Goal: Information Seeking & Learning: Learn about a topic

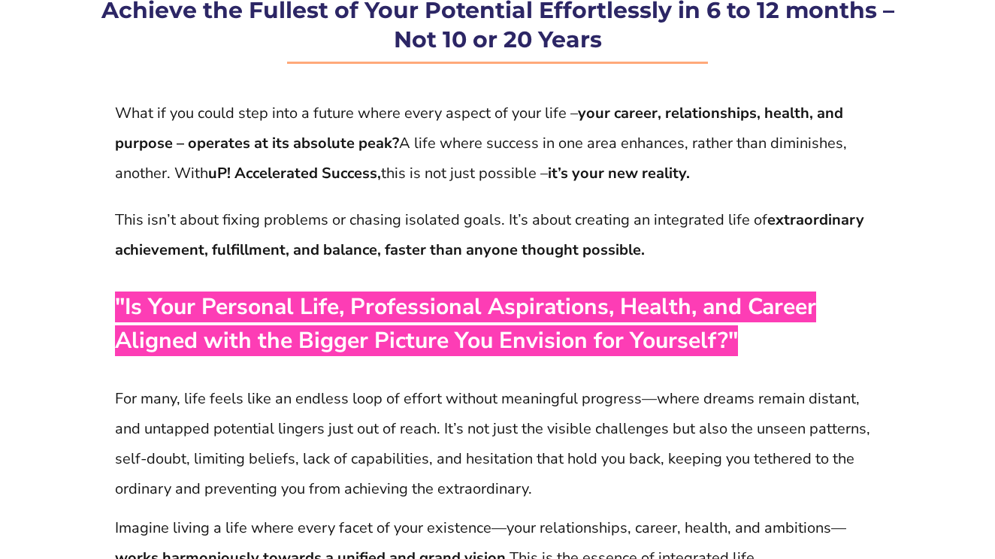
scroll to position [288, 0]
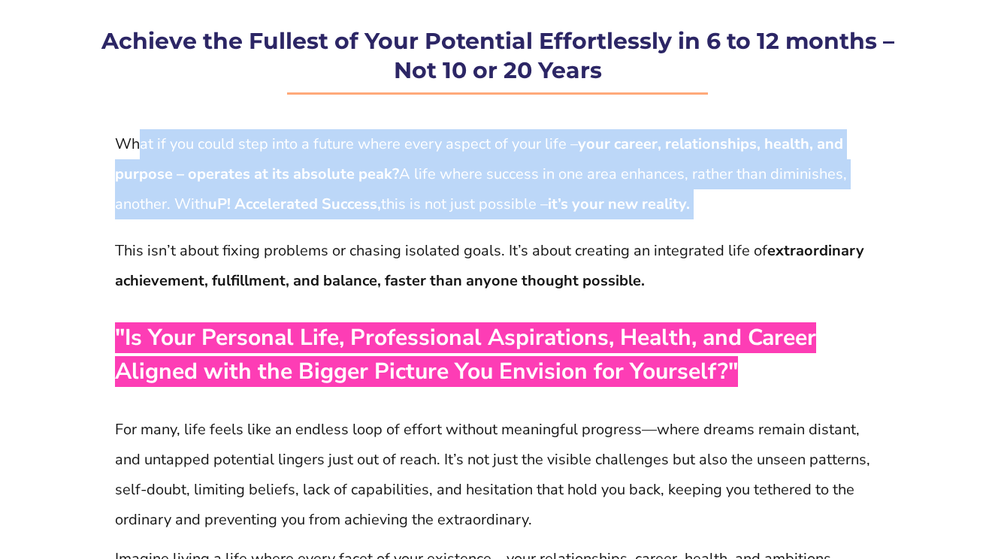
drag, startPoint x: 140, startPoint y: 141, endPoint x: 473, endPoint y: 228, distance: 344.1
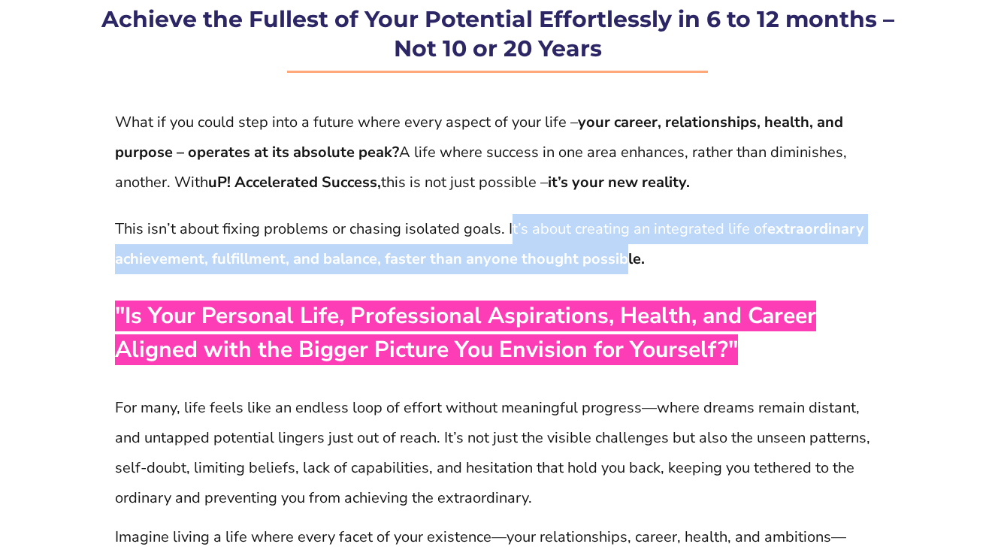
drag, startPoint x: 509, startPoint y: 225, endPoint x: 618, endPoint y: 240, distance: 109.9
click at [619, 240] on p "This isn’t about fixing problems or chasing isolated goals. It’s about creating…" at bounding box center [497, 244] width 765 height 60
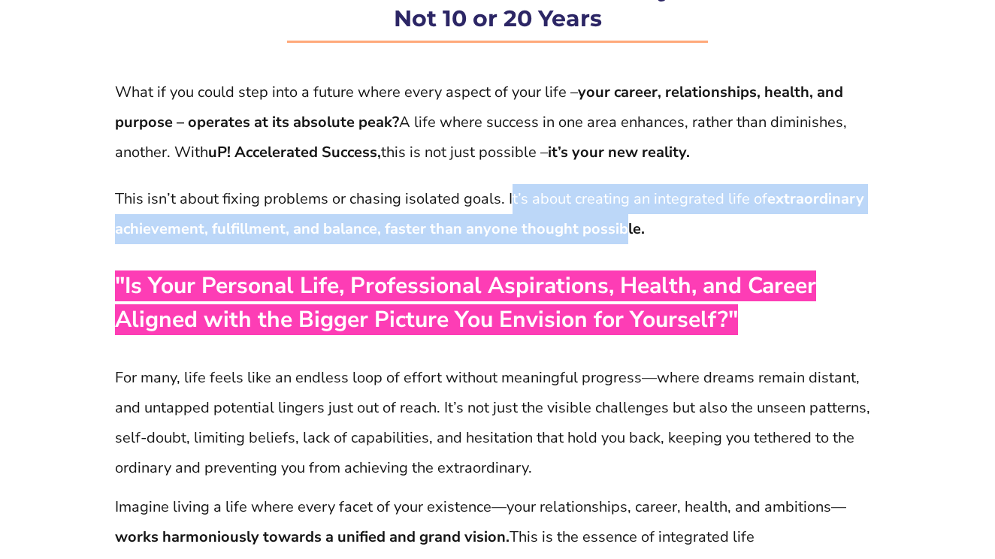
scroll to position [373, 0]
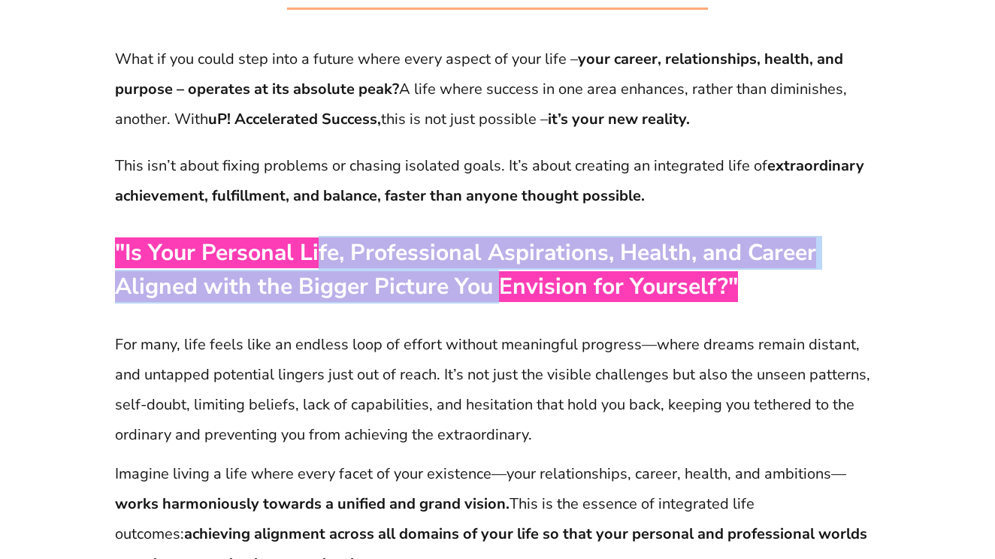
drag, startPoint x: 319, startPoint y: 246, endPoint x: 498, endPoint y: 299, distance: 187.4
click at [499, 299] on span ""Is Your Personal Life, Professional Aspirations, Health, and Career Aligned wi…" at bounding box center [465, 269] width 701 height 65
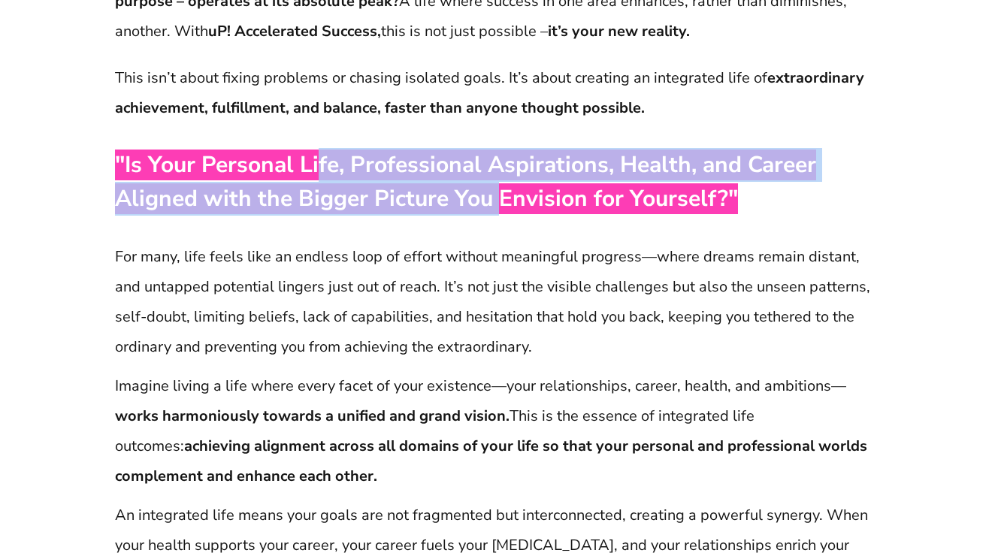
scroll to position [481, 0]
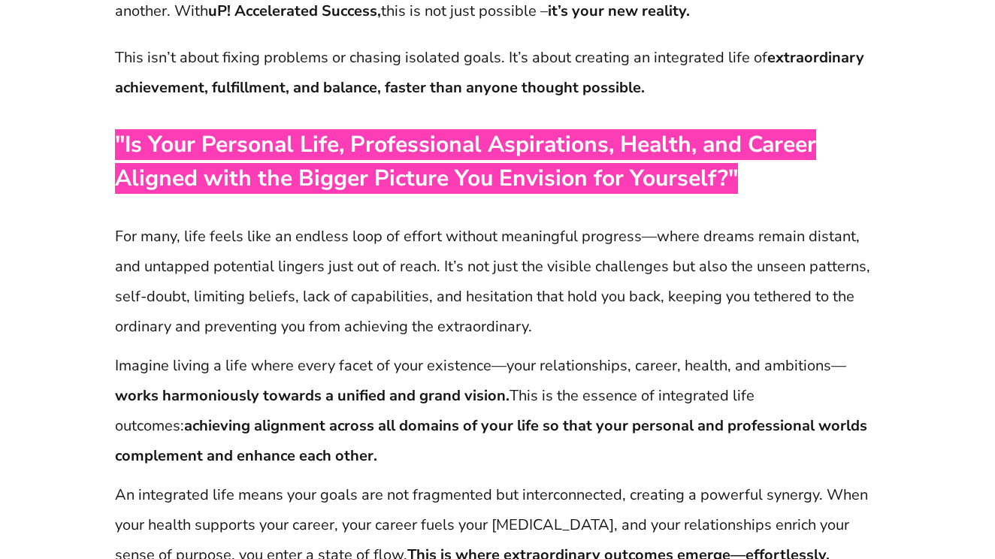
click at [132, 228] on p "For many, life feels like an endless loop of effort without meaningful progress…" at bounding box center [497, 282] width 765 height 120
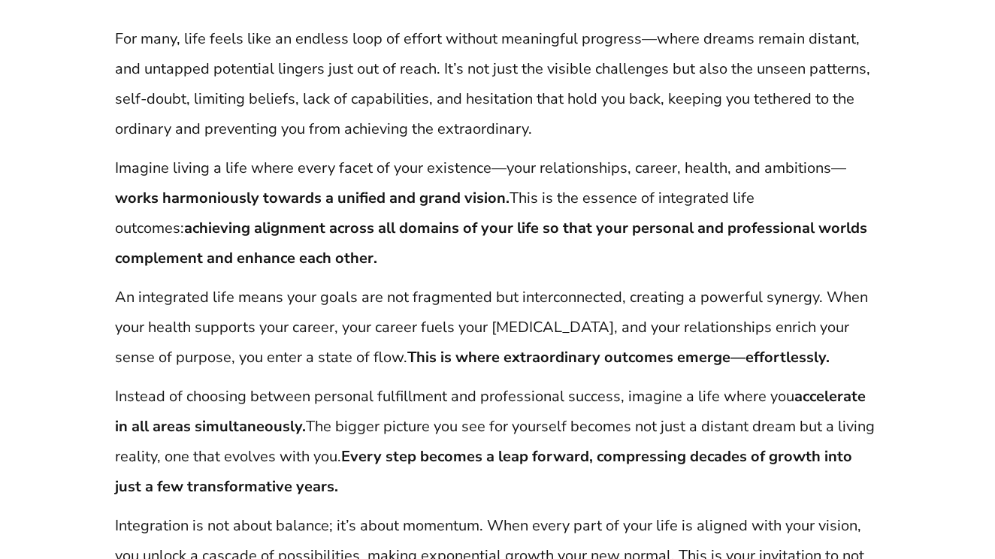
scroll to position [700, 0]
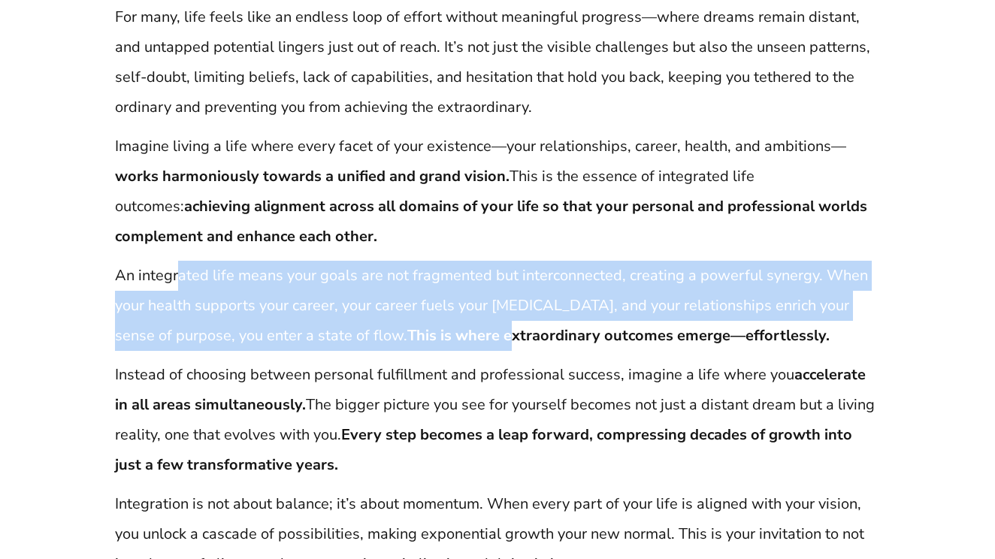
drag, startPoint x: 180, startPoint y: 273, endPoint x: 461, endPoint y: 336, distance: 288.0
click at [461, 336] on p "An integrated life means your goals are not fragmented but interconnected, crea…" at bounding box center [497, 306] width 765 height 90
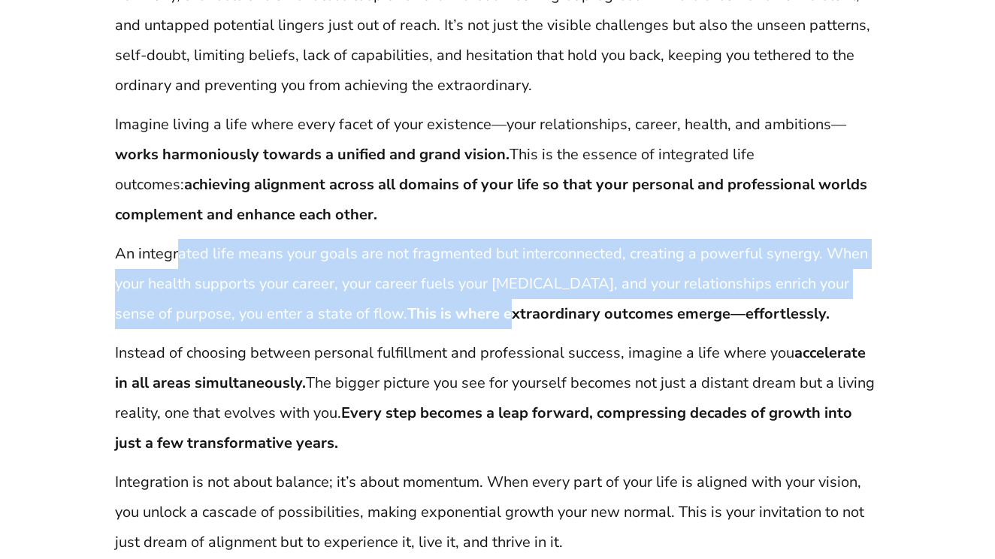
scroll to position [724, 0]
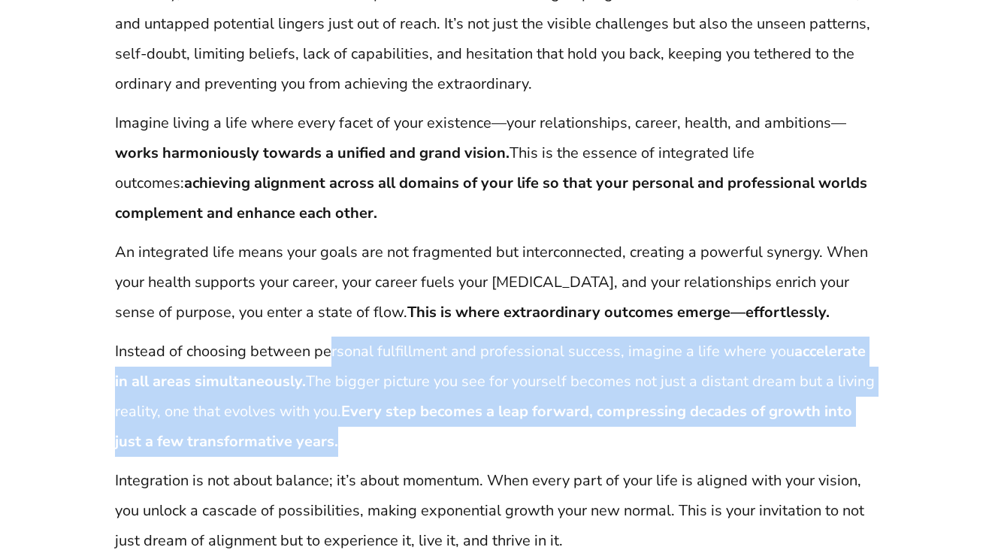
drag, startPoint x: 330, startPoint y: 356, endPoint x: 617, endPoint y: 437, distance: 298.1
click at [617, 437] on p "Instead of choosing between personal fulfillment and professional success, imag…" at bounding box center [497, 397] width 765 height 120
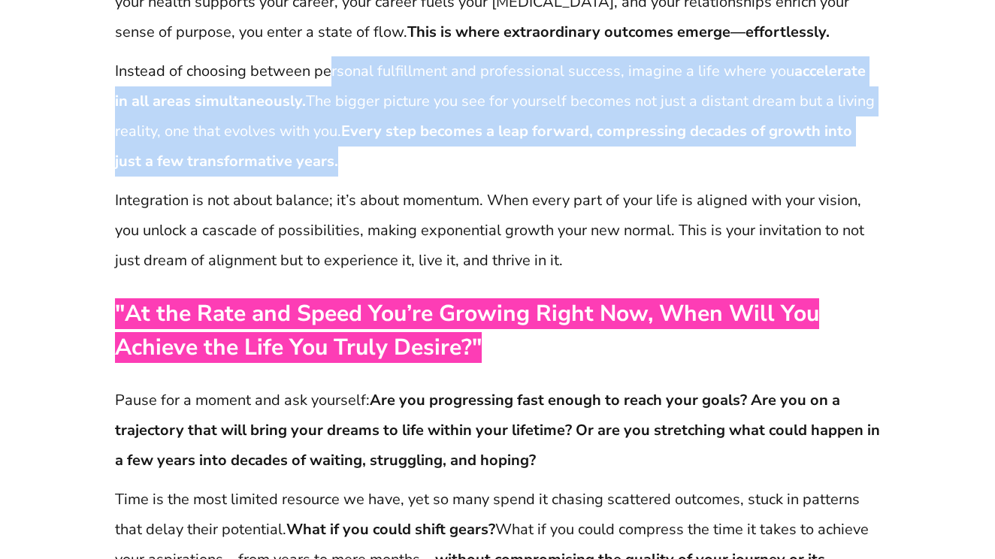
scroll to position [1022, 0]
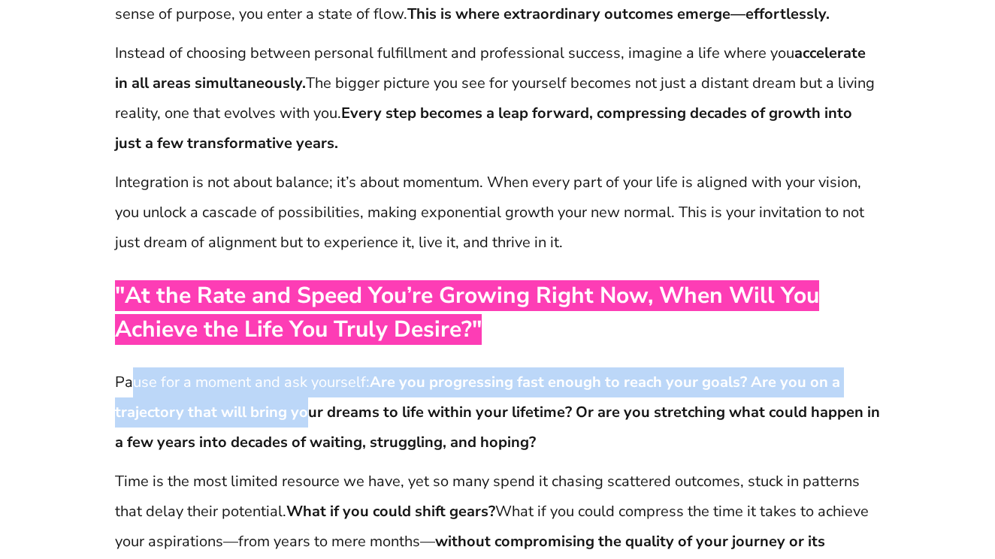
drag, startPoint x: 136, startPoint y: 376, endPoint x: 303, endPoint y: 421, distance: 172.8
click at [303, 421] on p "Pause for a moment and ask yourself: Are you progressing fast enough to reach y…" at bounding box center [497, 412] width 765 height 90
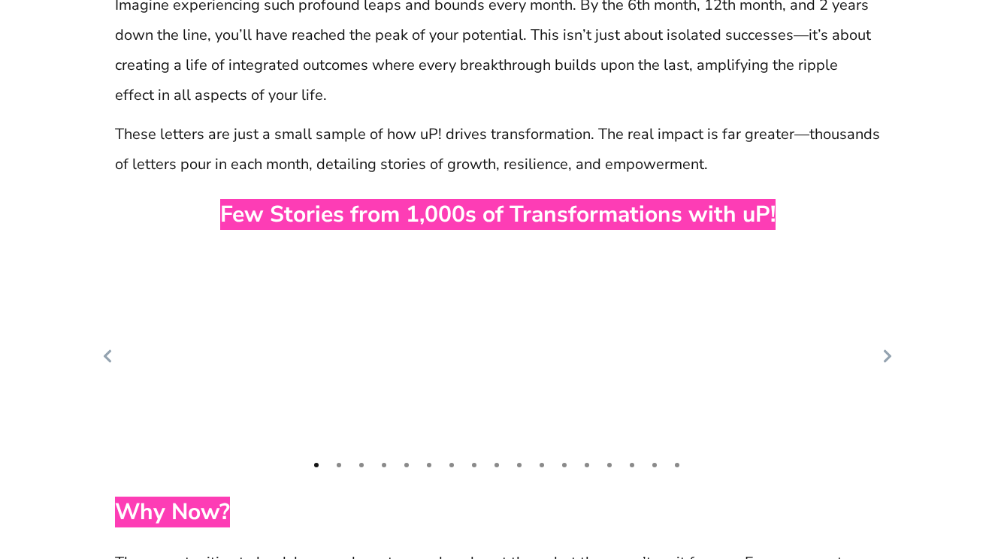
scroll to position [7336, 0]
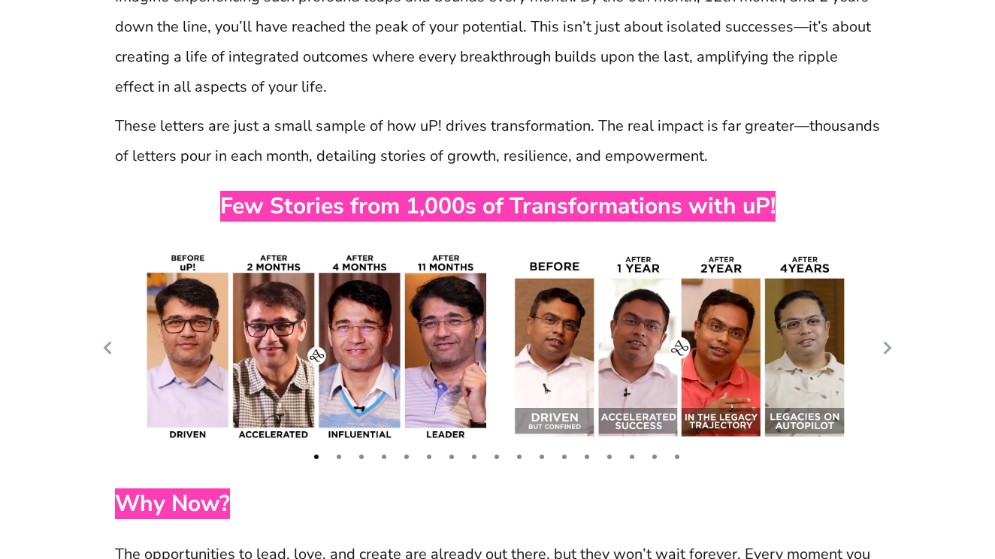
click at [884, 340] on icon at bounding box center [887, 347] width 15 height 15
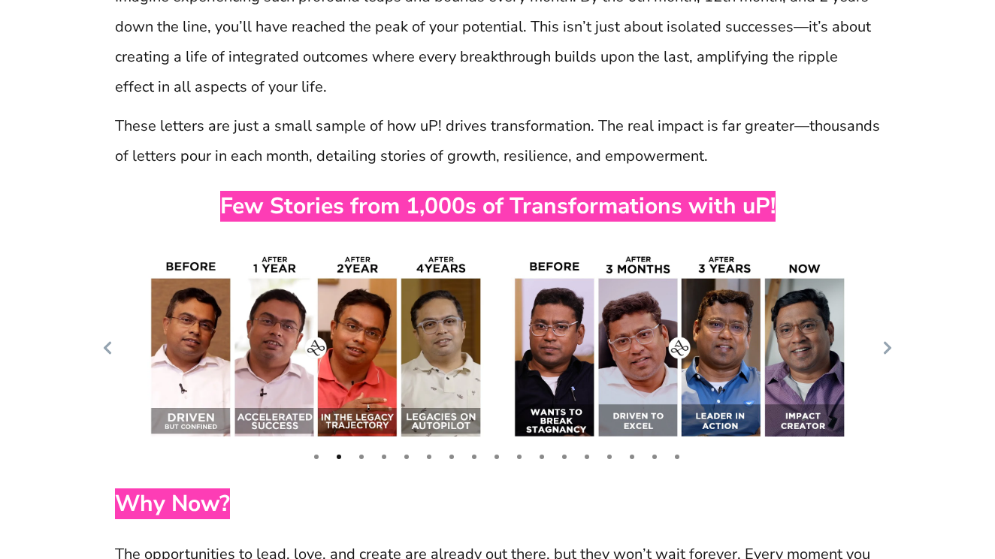
click at [890, 340] on icon at bounding box center [887, 347] width 15 height 15
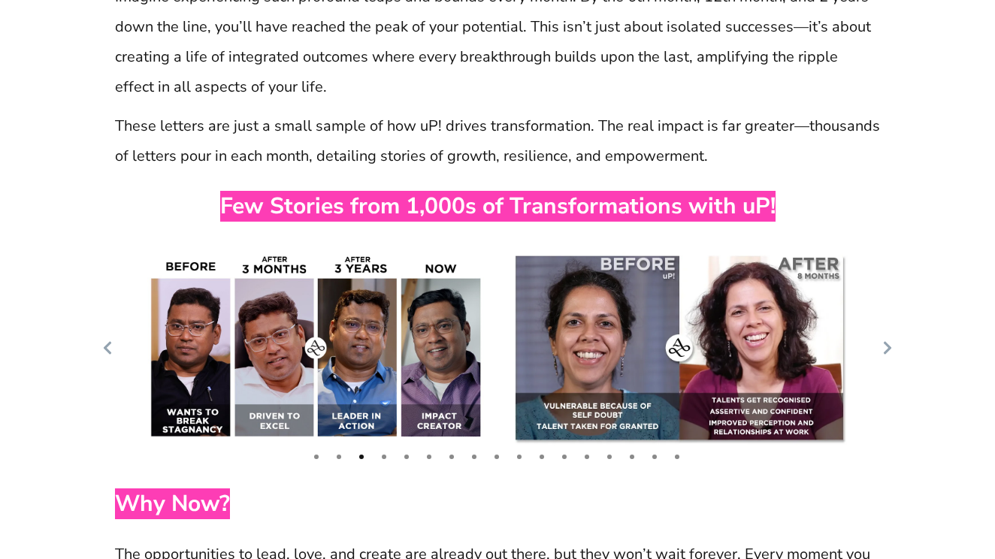
click at [890, 340] on icon at bounding box center [887, 347] width 15 height 15
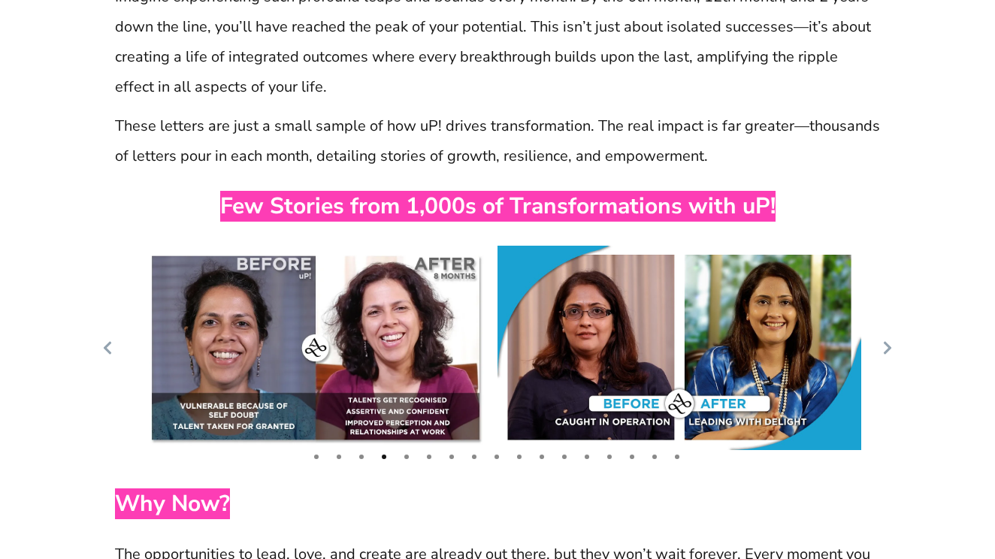
click at [890, 340] on icon at bounding box center [887, 347] width 15 height 15
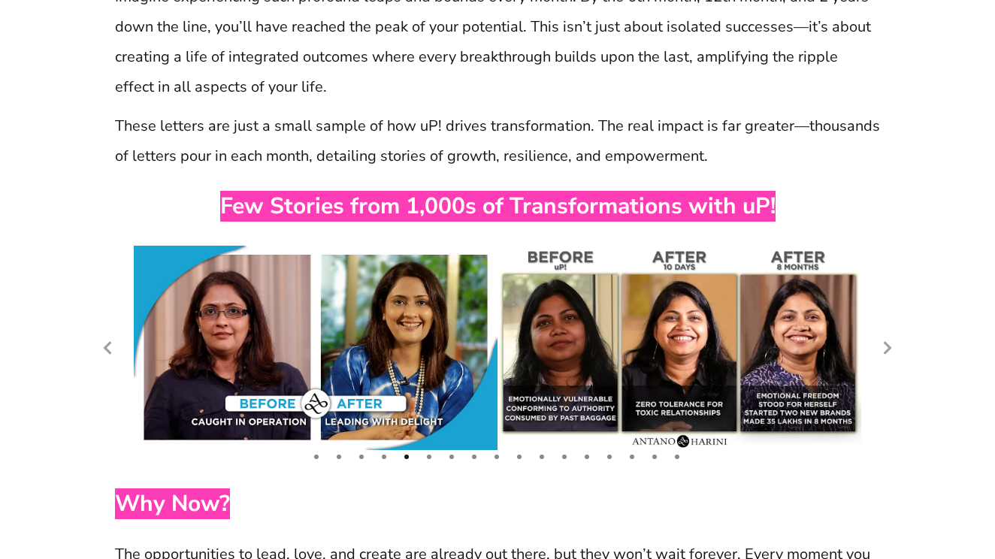
click at [890, 340] on icon at bounding box center [887, 347] width 15 height 15
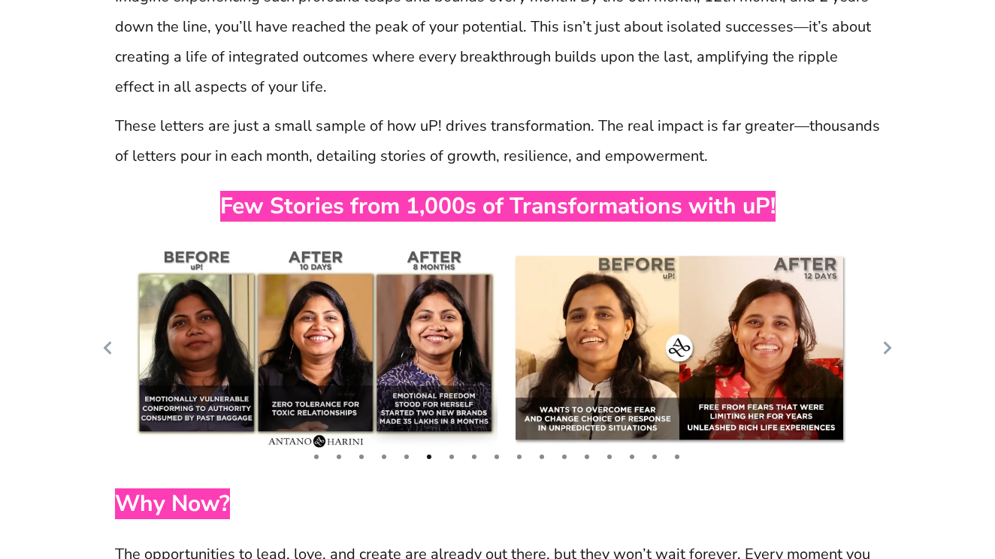
click at [890, 340] on icon at bounding box center [887, 347] width 15 height 15
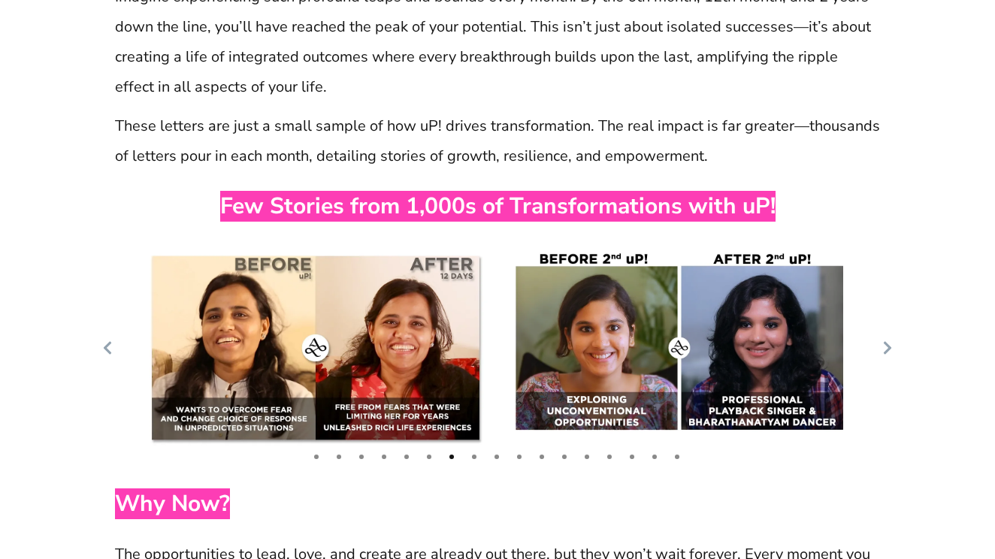
click at [890, 340] on icon at bounding box center [887, 347] width 15 height 15
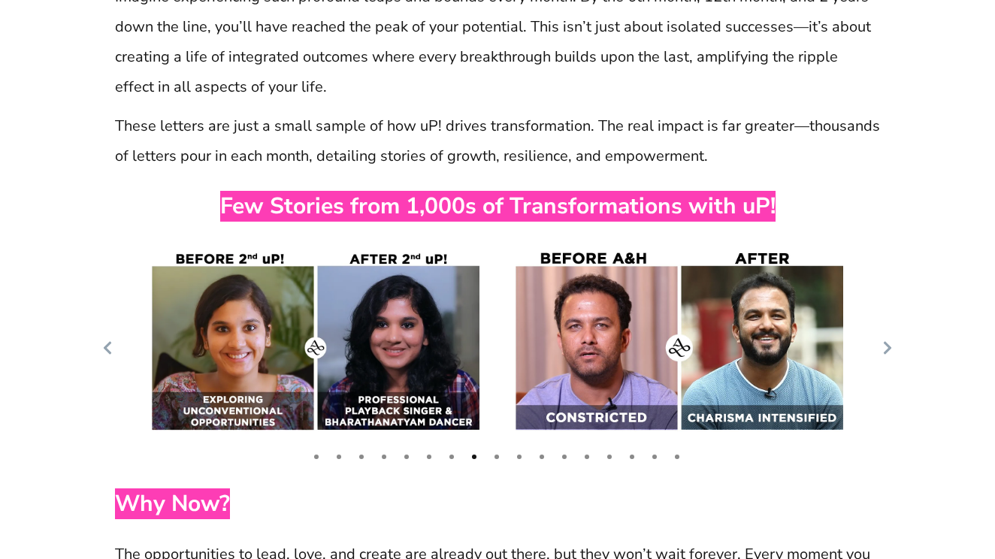
click at [890, 340] on icon at bounding box center [887, 347] width 15 height 15
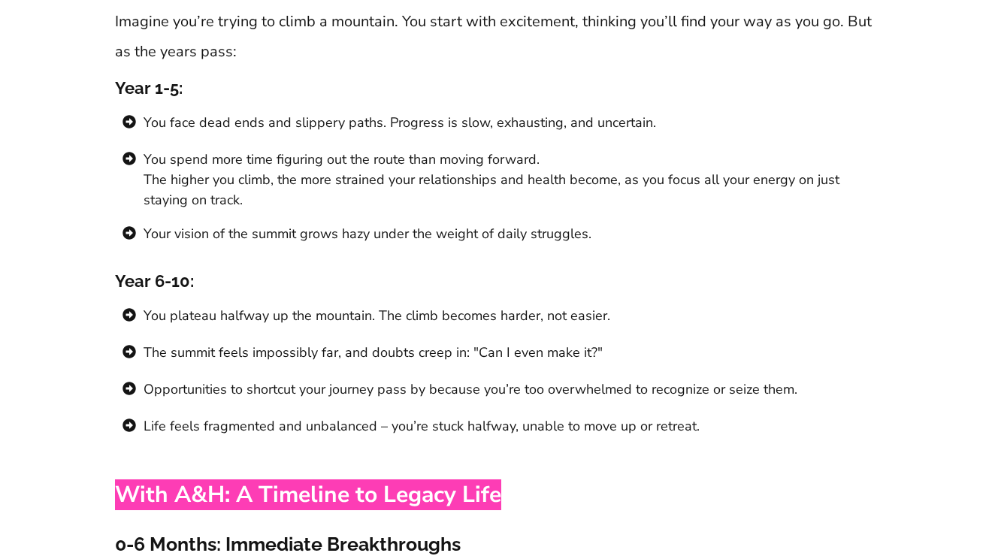
scroll to position [8278, 0]
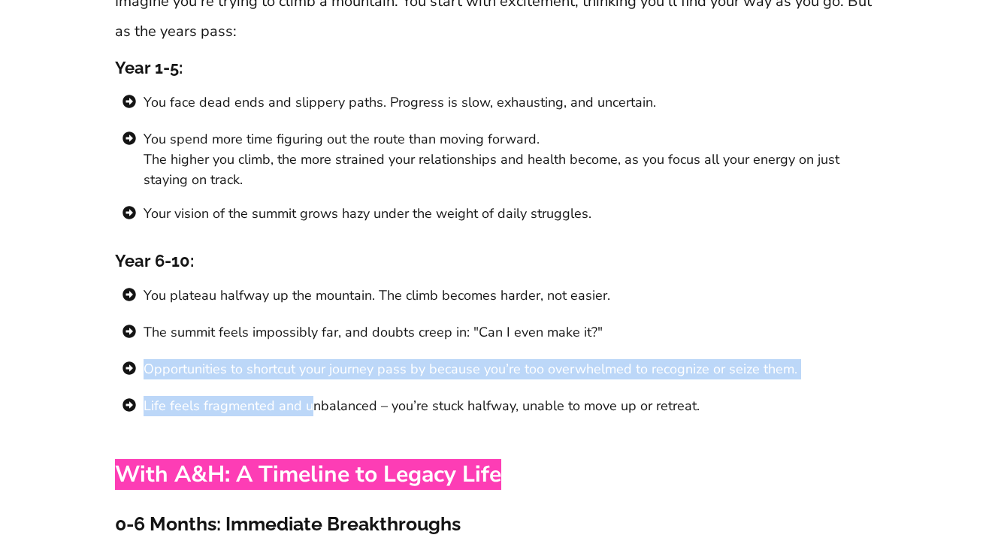
drag, startPoint x: 146, startPoint y: 331, endPoint x: 307, endPoint y: 344, distance: 161.3
click at [307, 344] on ul "You plateau halfway up the mountain. The climb becomes harder, not easier. The …" at bounding box center [497, 359] width 765 height 147
click at [352, 396] on li "Life feels fragmented and unbalanced – you’re stuck halfway, unable to move up …" at bounding box center [497, 414] width 765 height 37
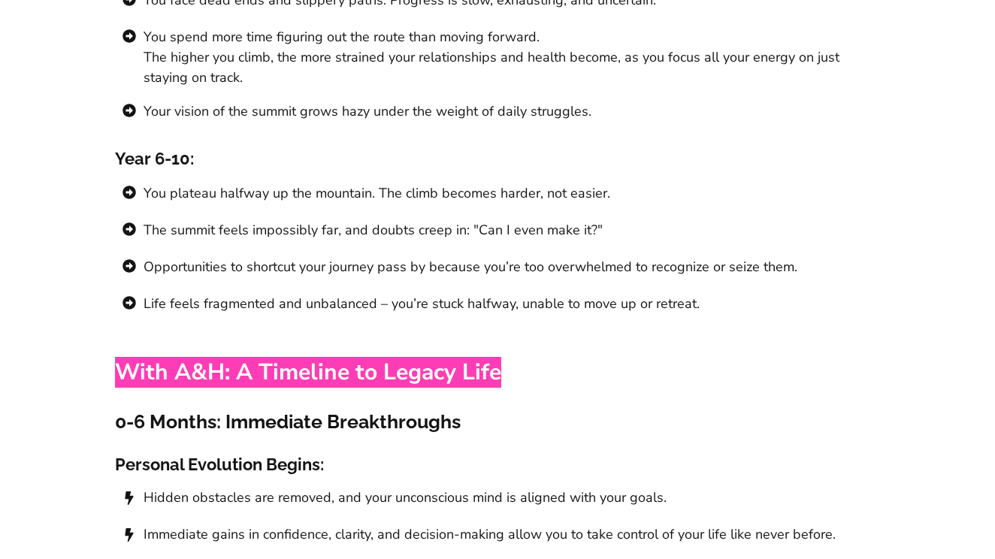
scroll to position [8400, 0]
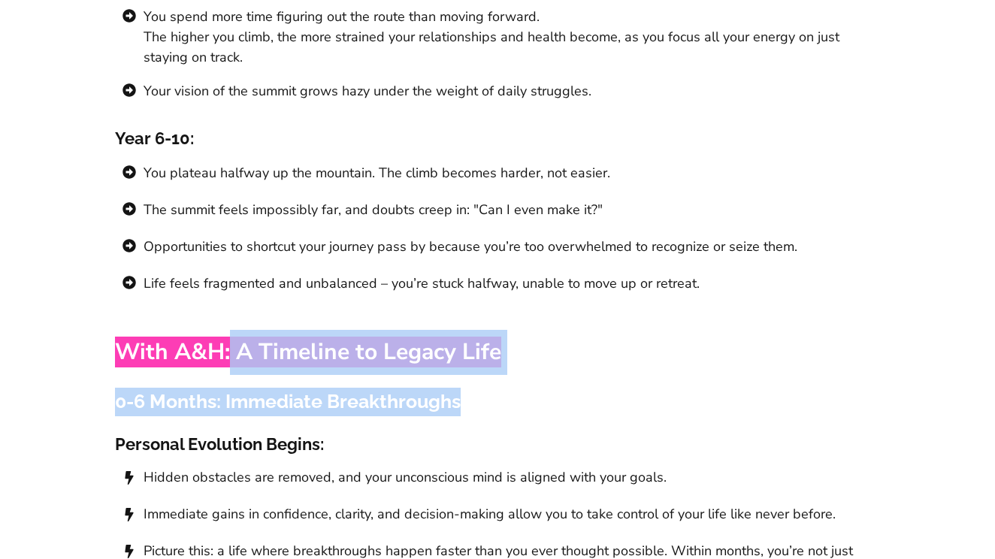
drag, startPoint x: 232, startPoint y: 280, endPoint x: 414, endPoint y: 352, distance: 195.6
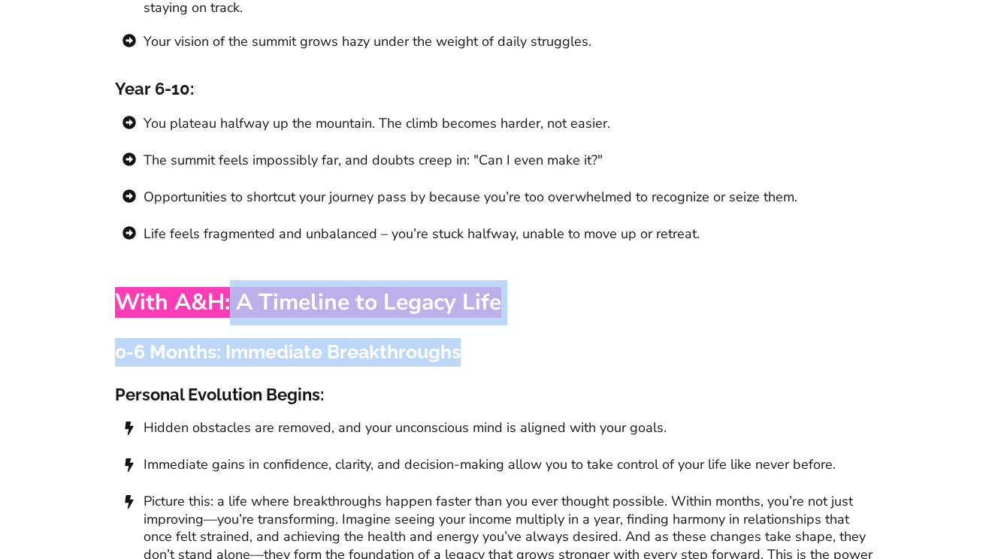
scroll to position [8455, 0]
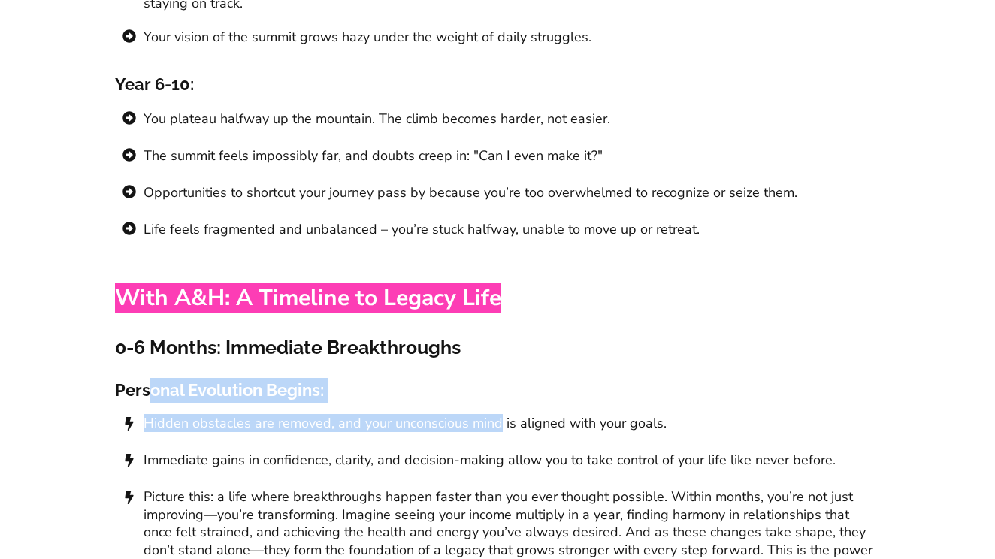
drag, startPoint x: 147, startPoint y: 331, endPoint x: 499, endPoint y: 356, distance: 353.3
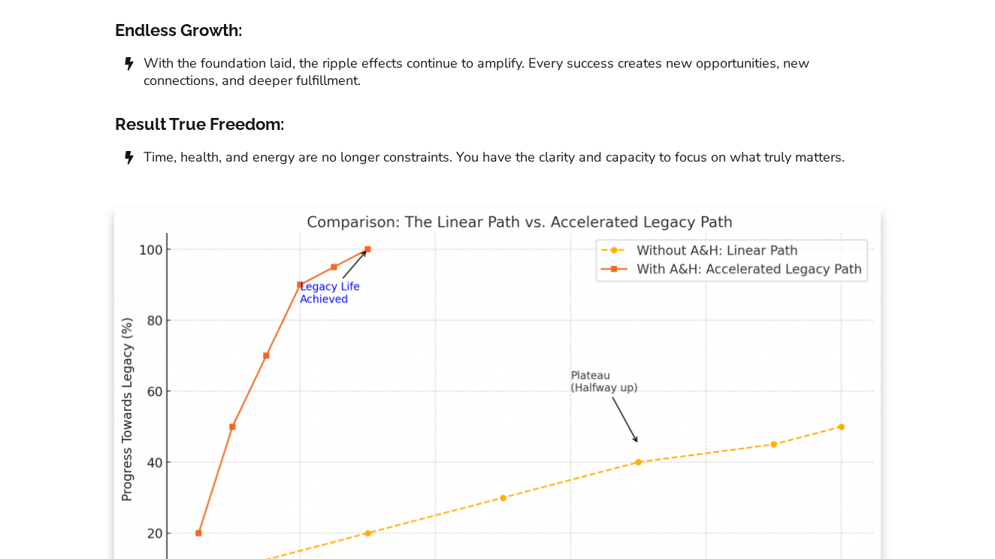
scroll to position [9916, 0]
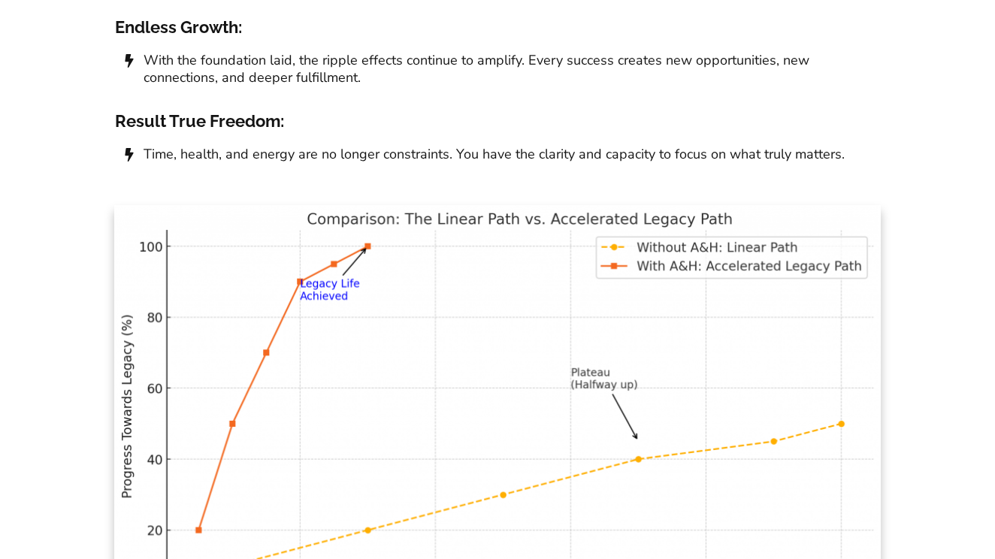
drag, startPoint x: 643, startPoint y: 177, endPoint x: 794, endPoint y: 204, distance: 152.6
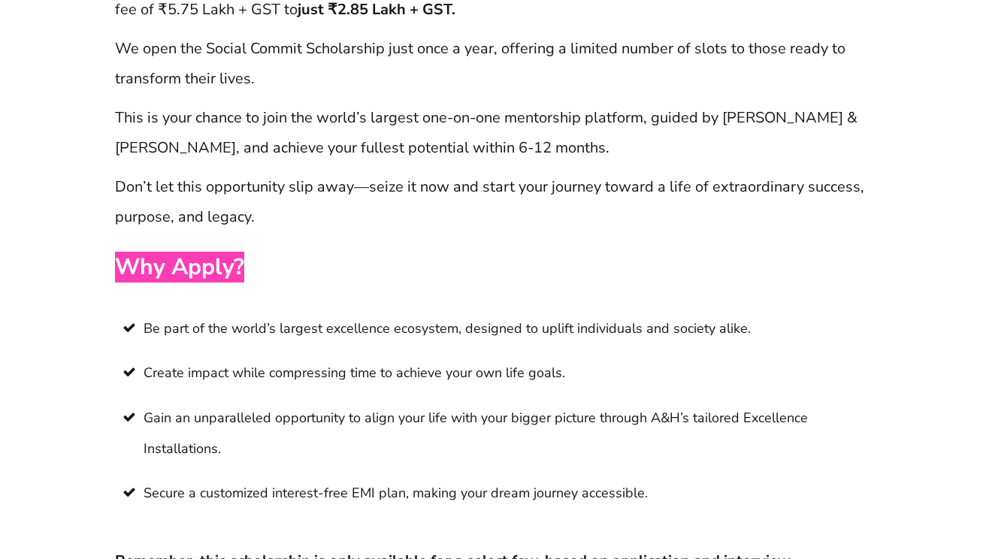
scroll to position [11230, 0]
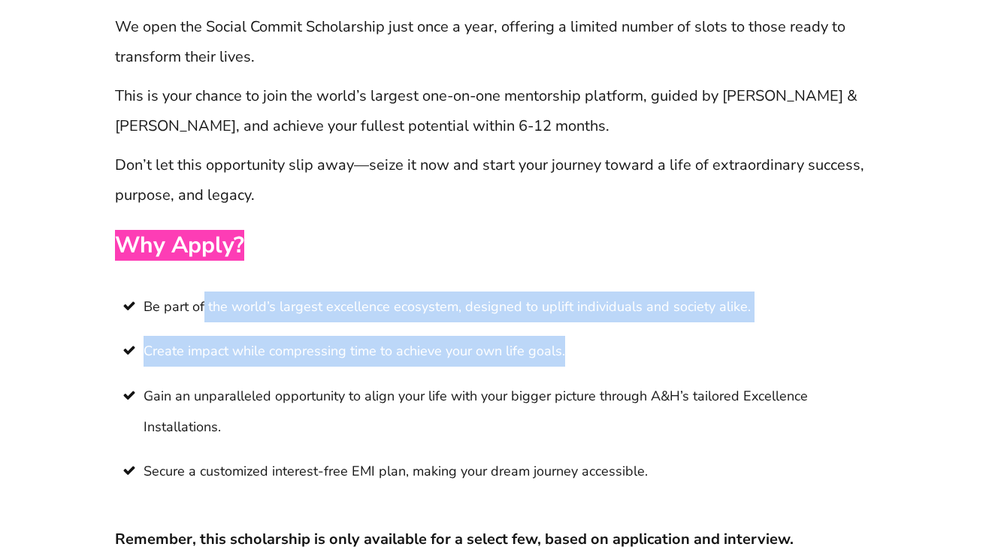
drag, startPoint x: 202, startPoint y: 236, endPoint x: 311, endPoint y: 309, distance: 131.1
click at [311, 309] on ul "Be part of the world’s largest excellence ecosystem, designed to uplift individ…" at bounding box center [497, 397] width 765 height 210
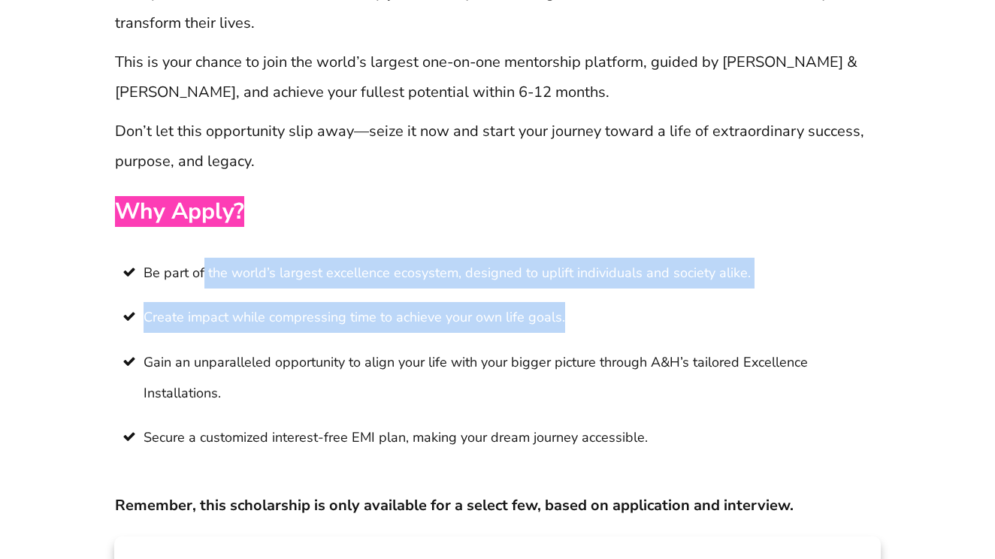
scroll to position [11312, 0]
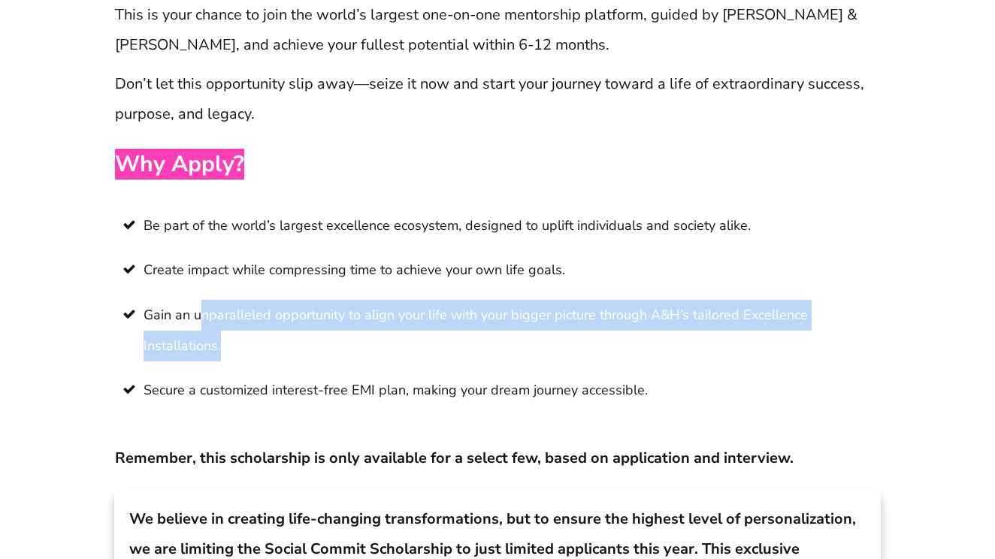
drag, startPoint x: 198, startPoint y: 243, endPoint x: 320, endPoint y: 285, distance: 128.8
click at [320, 300] on span "Gain an unparalleled opportunity to align your life with your bigger picture th…" at bounding box center [512, 331] width 736 height 62
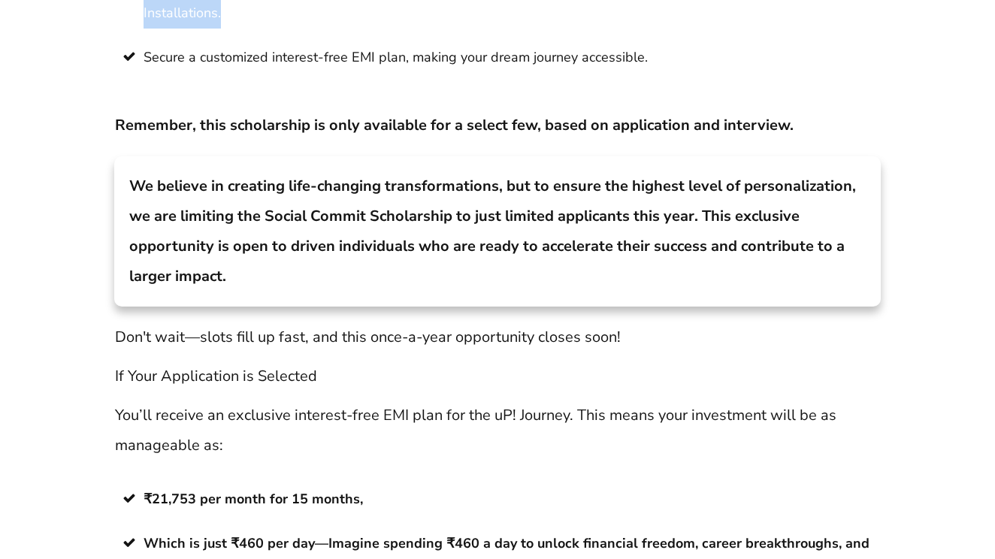
scroll to position [11678, 0]
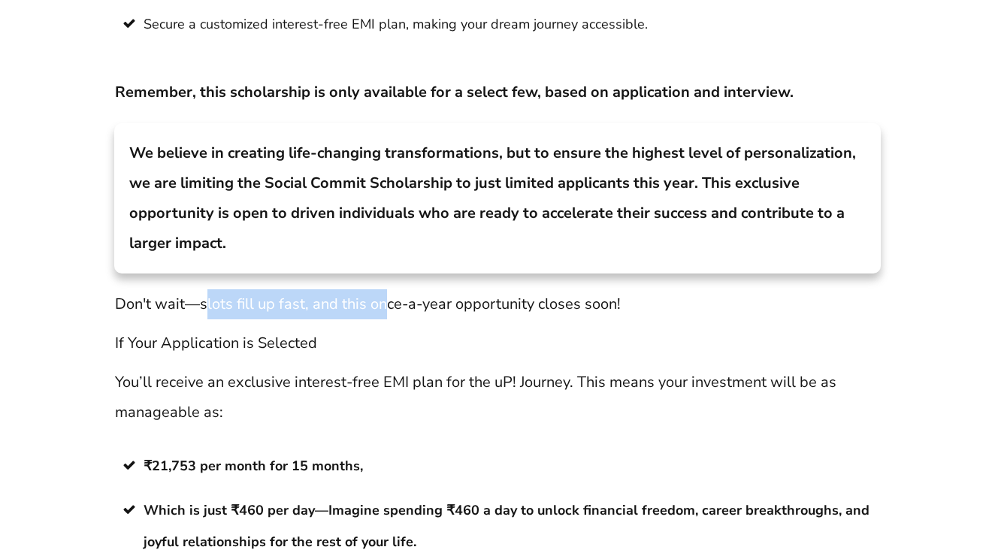
drag, startPoint x: 205, startPoint y: 232, endPoint x: 383, endPoint y: 237, distance: 178.2
click at [383, 289] on p "Don't wait—slots fill up fast, and this once-a-year opportunity closes soon!" at bounding box center [497, 304] width 765 height 30
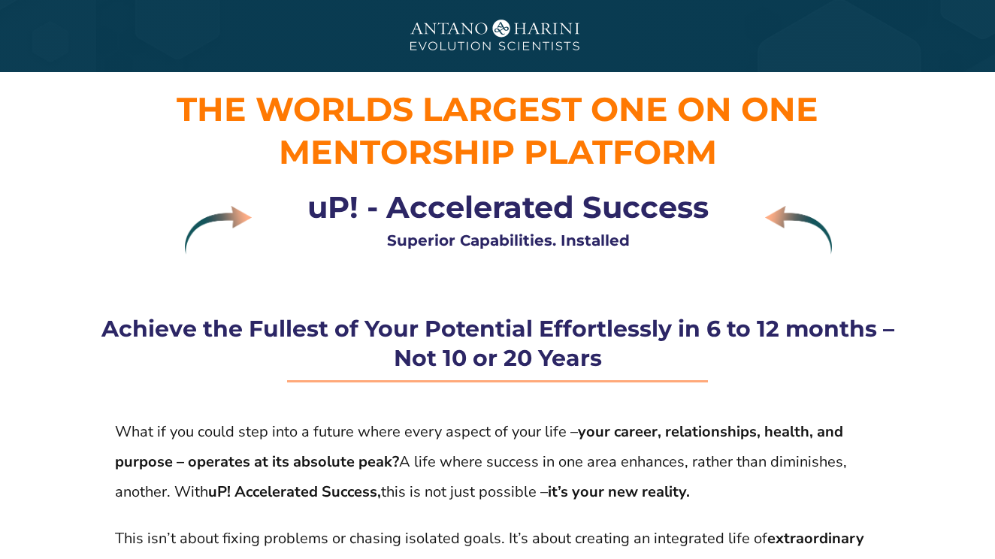
scroll to position [0, 0]
